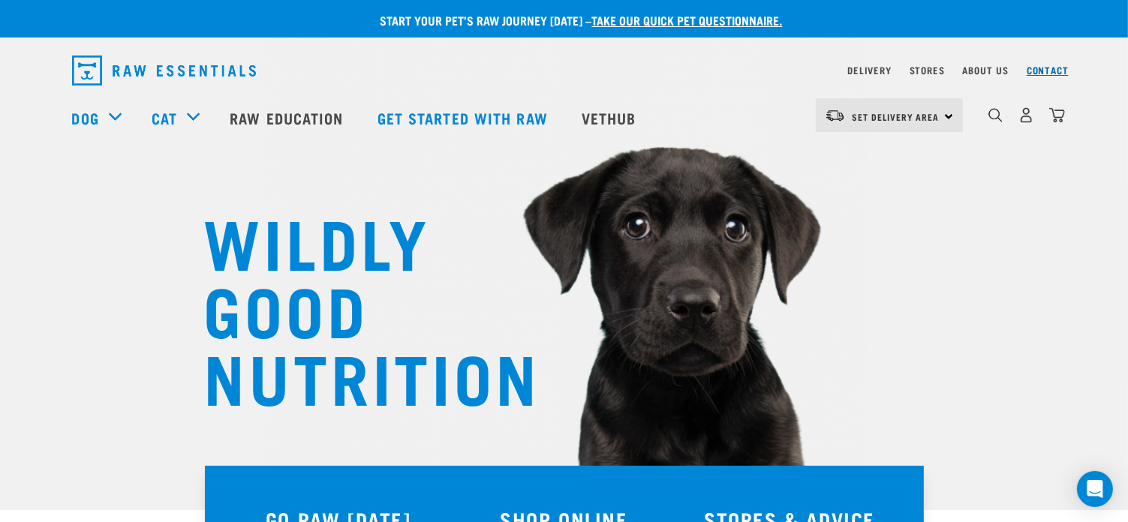
click at [1053, 68] on link "Contact" at bounding box center [1047, 70] width 42 height 5
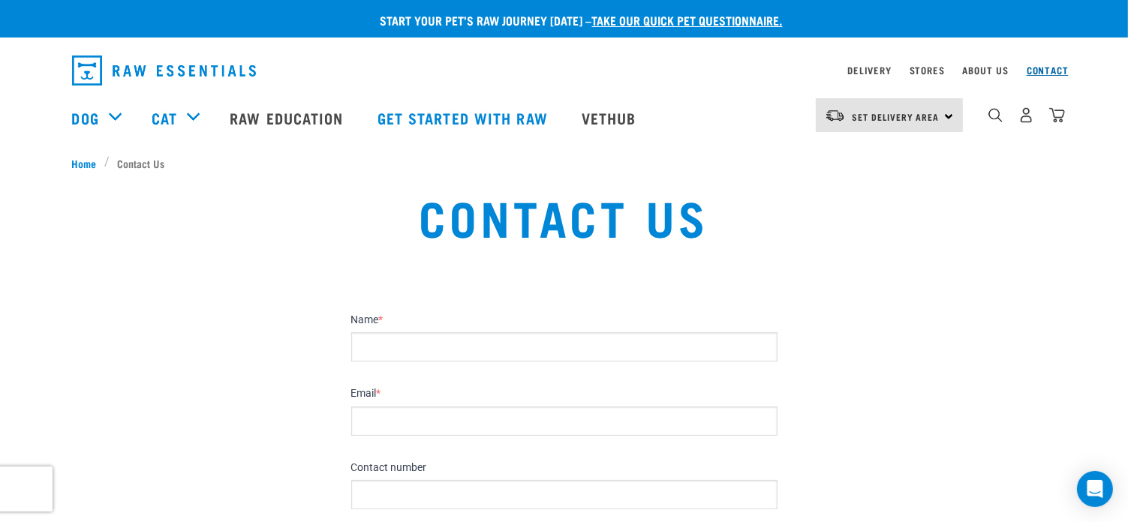
click at [1045, 68] on link "Contact" at bounding box center [1047, 70] width 42 height 5
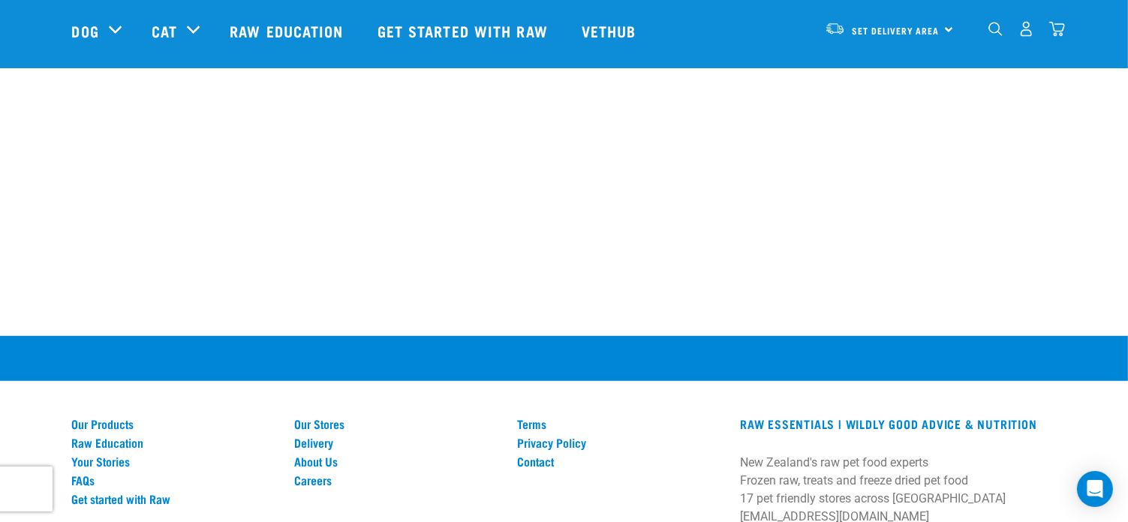
scroll to position [975, 0]
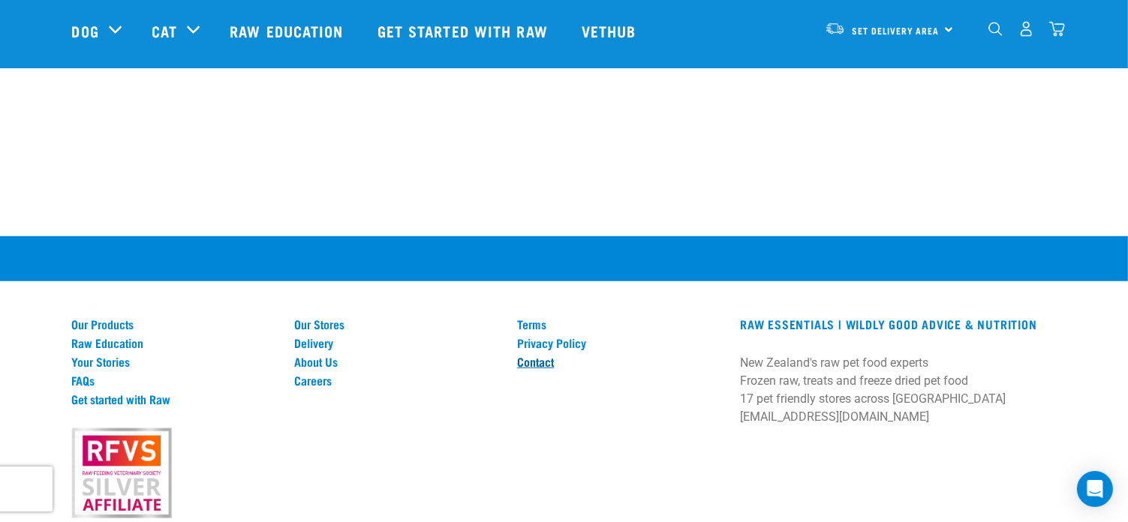
click at [530, 355] on link "Contact" at bounding box center [619, 362] width 205 height 14
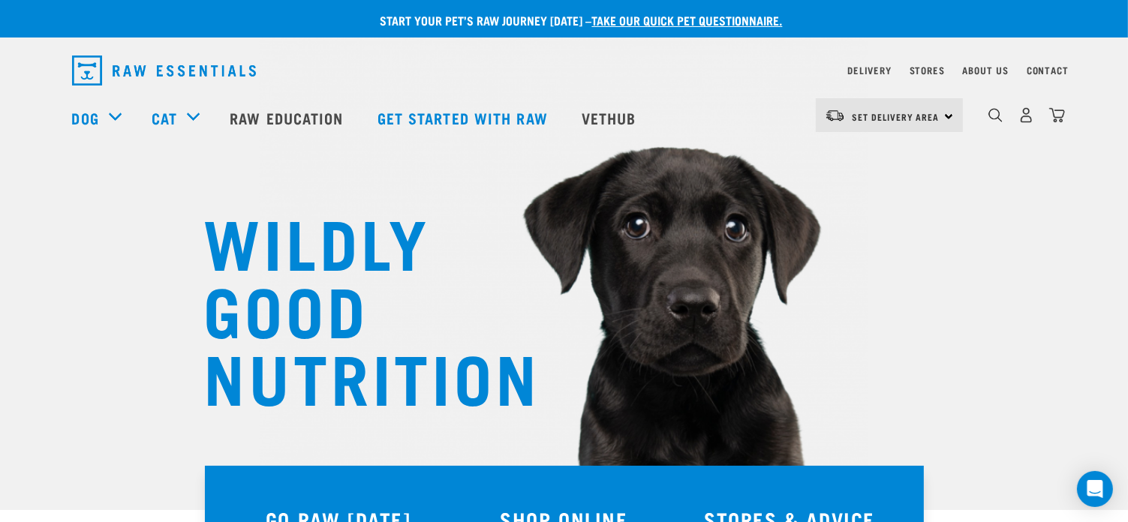
drag, startPoint x: 0, startPoint y: 0, endPoint x: 948, endPoint y: 113, distance: 955.1
click at [948, 113] on div "Set Delivery Area North Island South Island" at bounding box center [889, 115] width 147 height 34
click at [868, 68] on link "Delivery" at bounding box center [869, 70] width 44 height 5
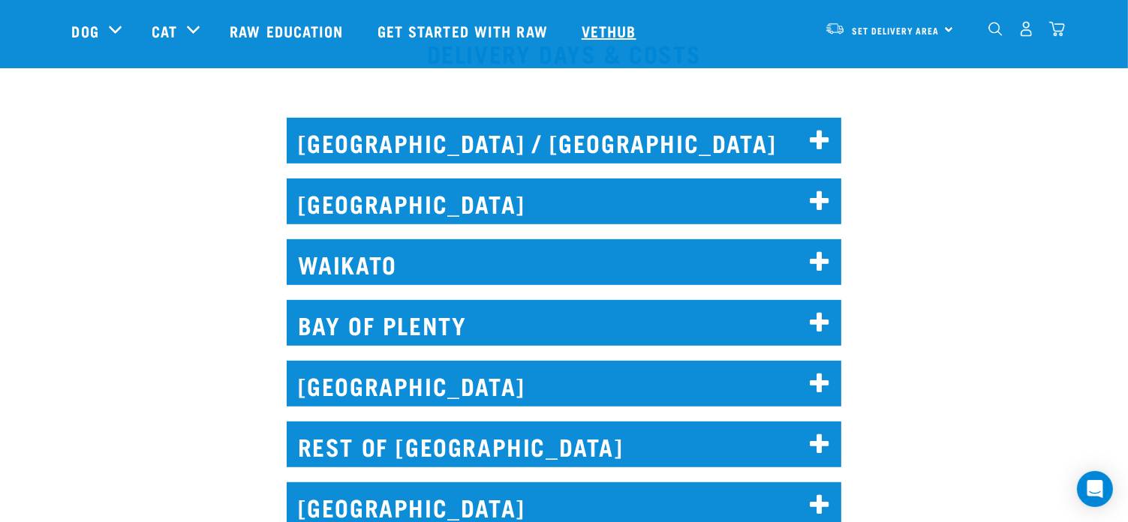
scroll to position [675, 0]
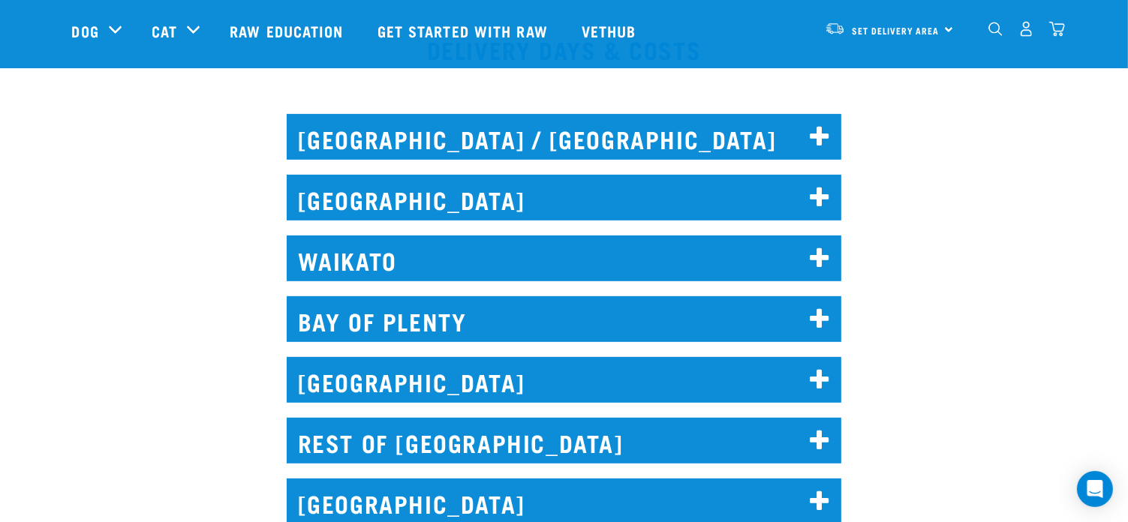
click at [358, 194] on h2 "[GEOGRAPHIC_DATA]" at bounding box center [564, 198] width 555 height 46
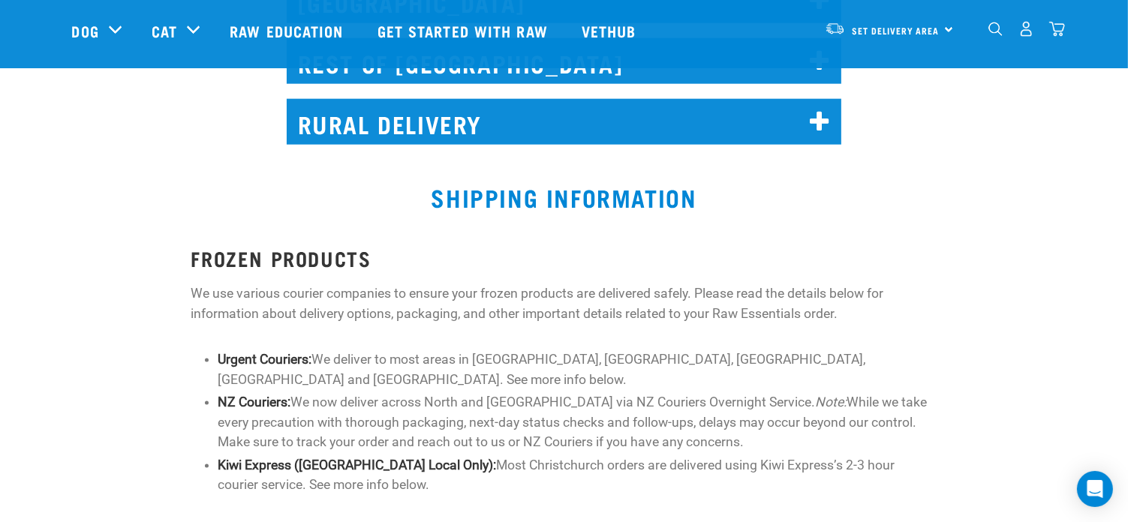
scroll to position [1951, 0]
